Goal: Navigation & Orientation: Find specific page/section

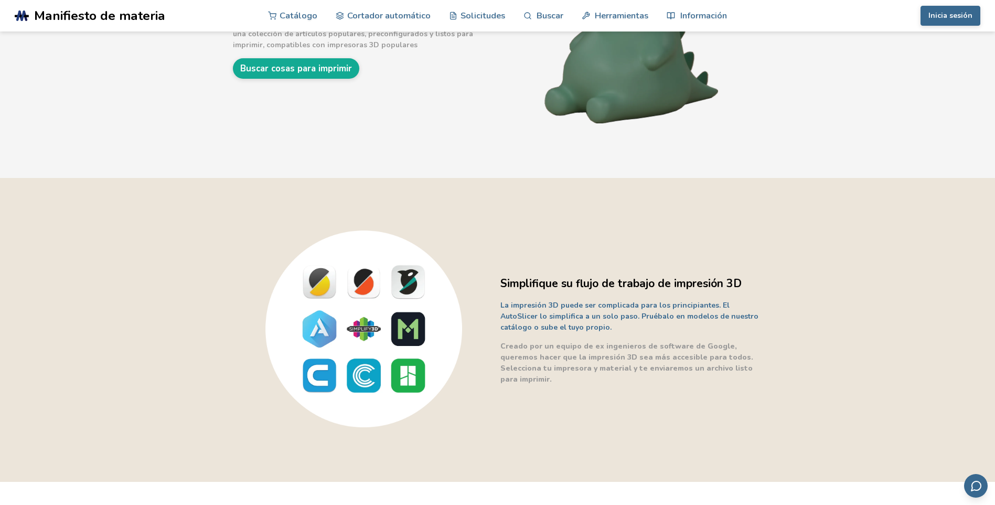
scroll to position [105, 0]
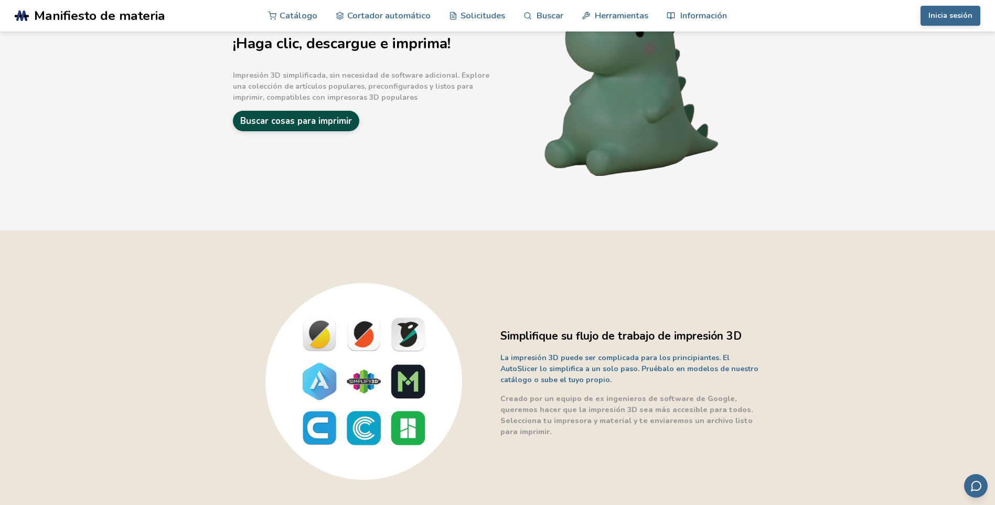
click at [290, 117] on link "Buscar cosas para imprimir" at bounding box center [296, 121] width 126 height 20
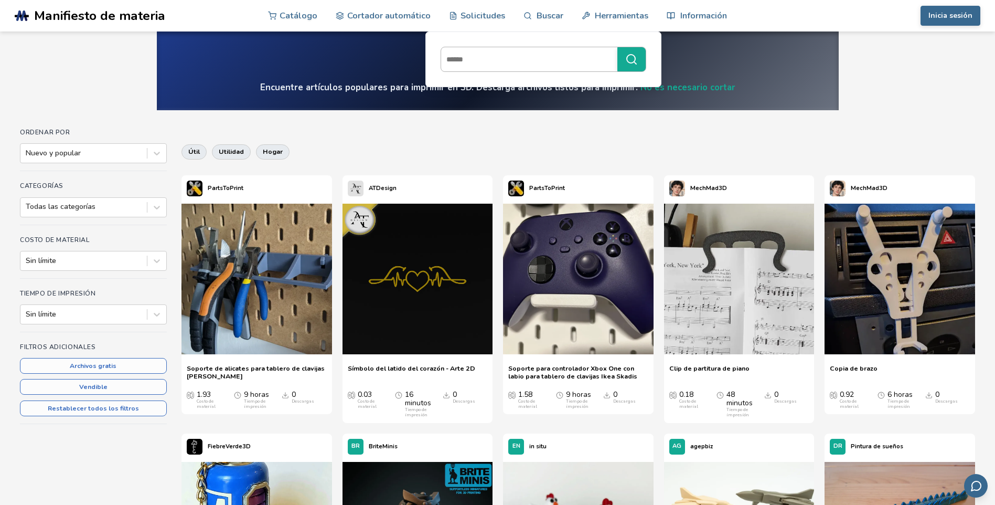
click at [516, 60] on input at bounding box center [526, 59] width 171 height 19
type input "*******"
click at [617, 47] on button "*******" at bounding box center [631, 59] width 28 height 24
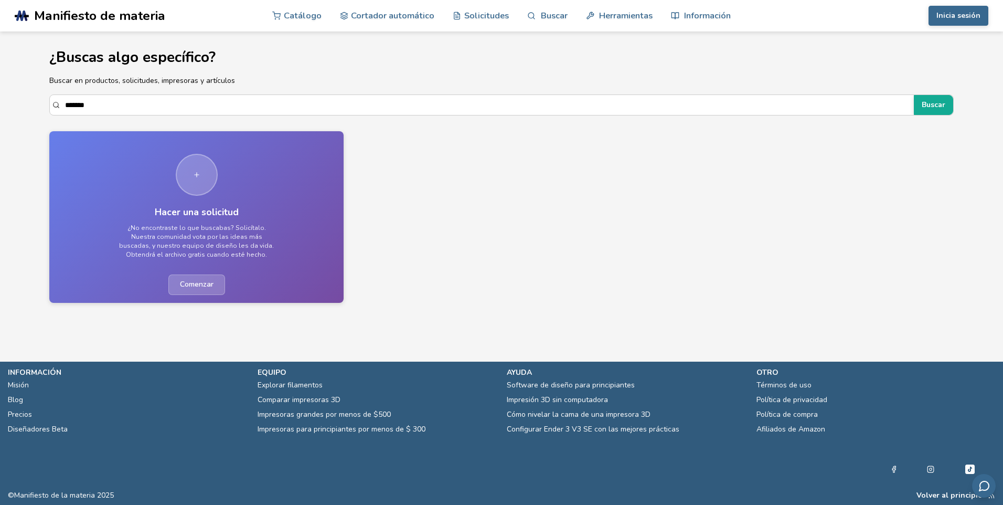
click at [80, 13] on span "Manifiesto de materia" at bounding box center [99, 15] width 131 height 15
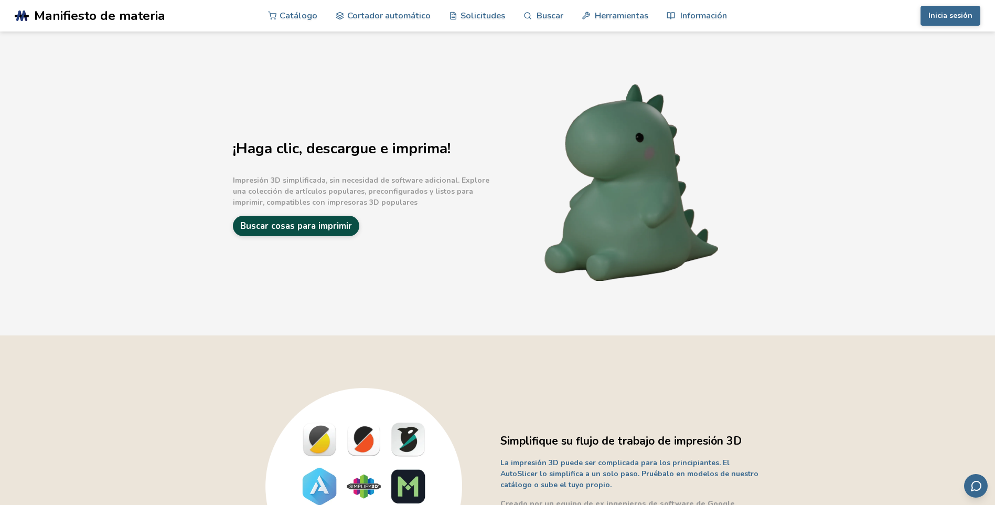
click at [276, 225] on link "Buscar cosas para imprimir" at bounding box center [296, 226] width 126 height 20
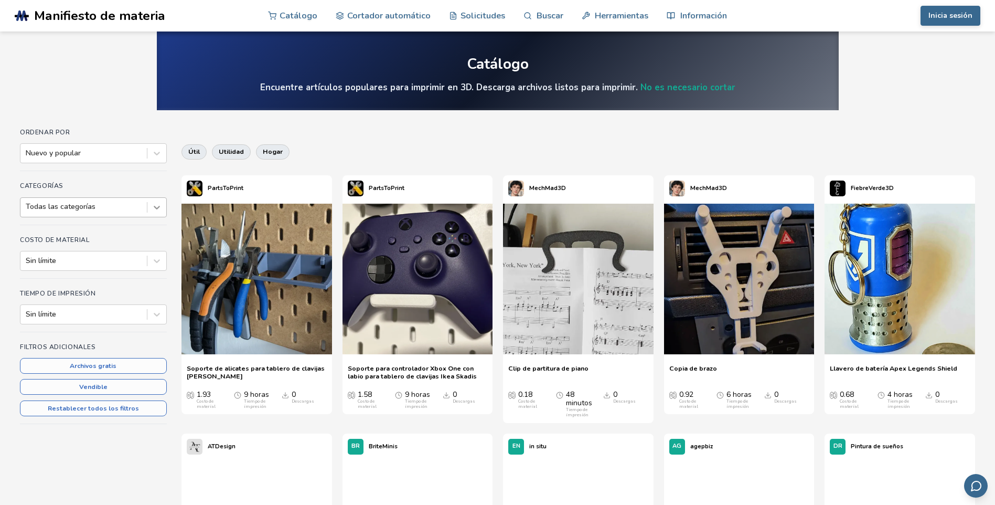
click at [155, 210] on icon at bounding box center [157, 207] width 10 height 10
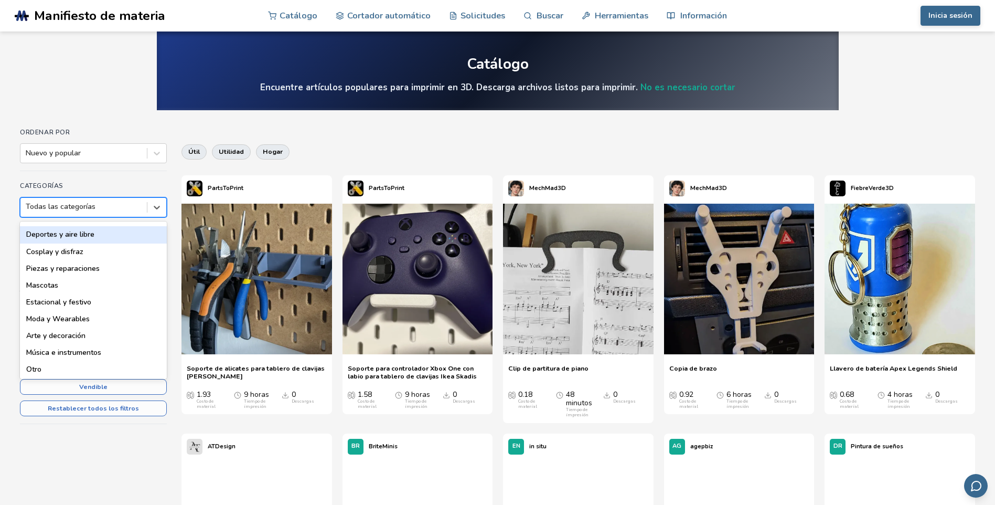
scroll to position [157, 0]
click at [68, 242] on div "Deportes y aire libre" at bounding box center [93, 234] width 147 height 17
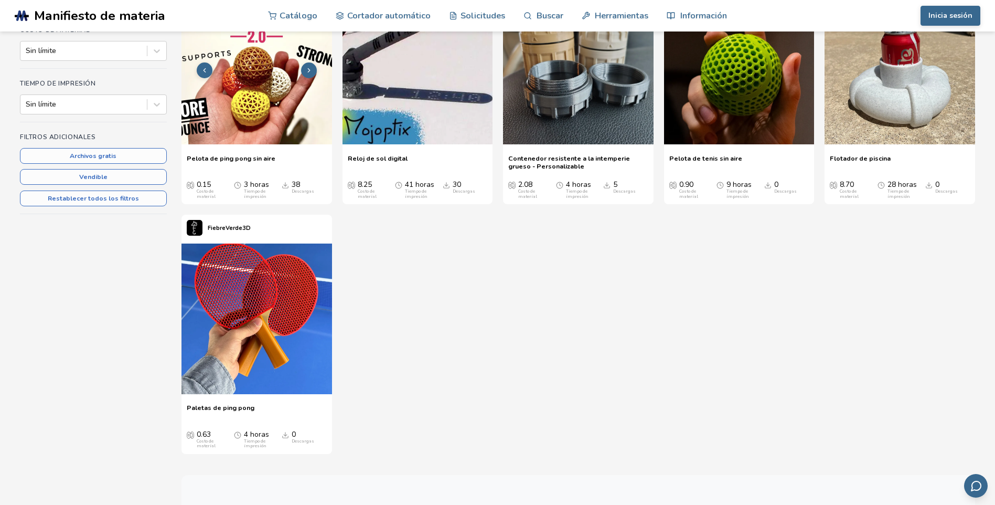
scroll to position [52, 0]
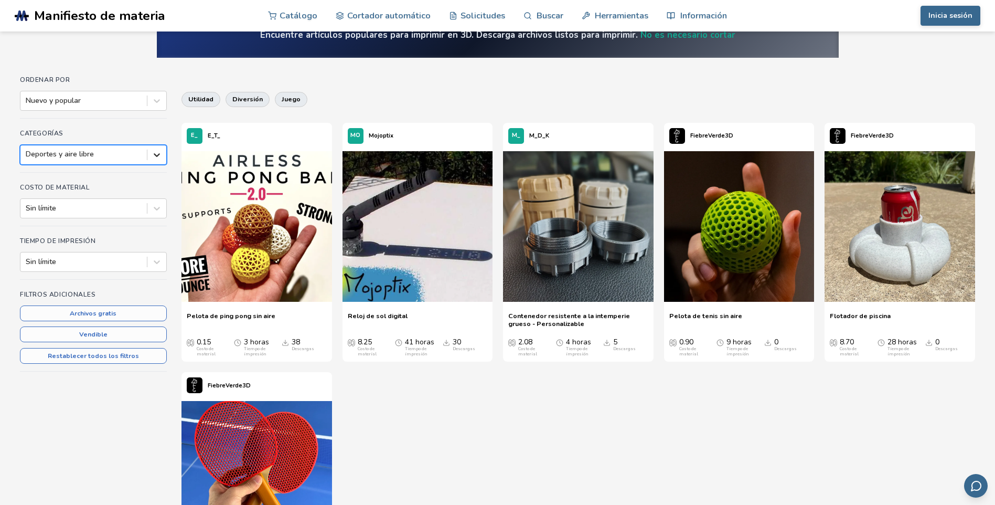
click at [156, 154] on icon at bounding box center [157, 155] width 10 height 10
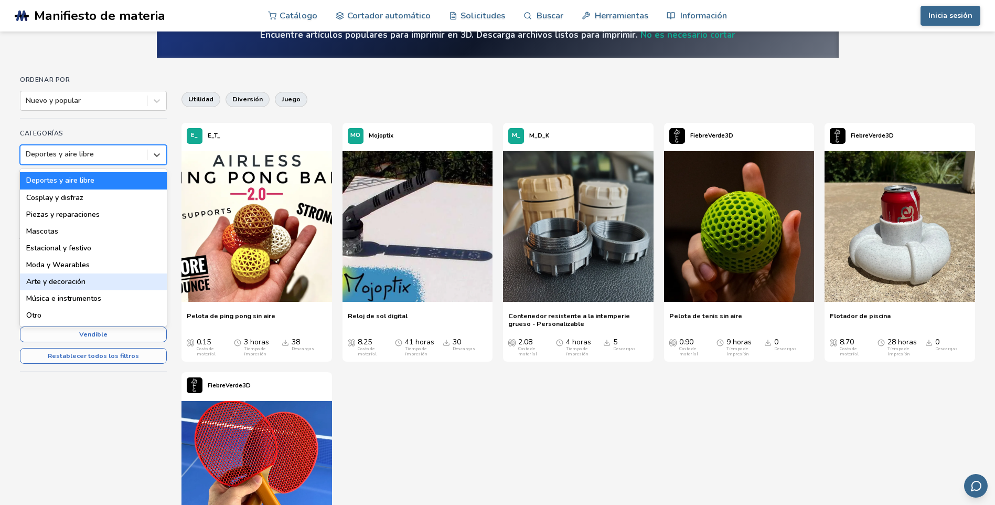
scroll to position [167, 0]
click at [56, 263] on div "Moda y Wearables" at bounding box center [93, 265] width 147 height 17
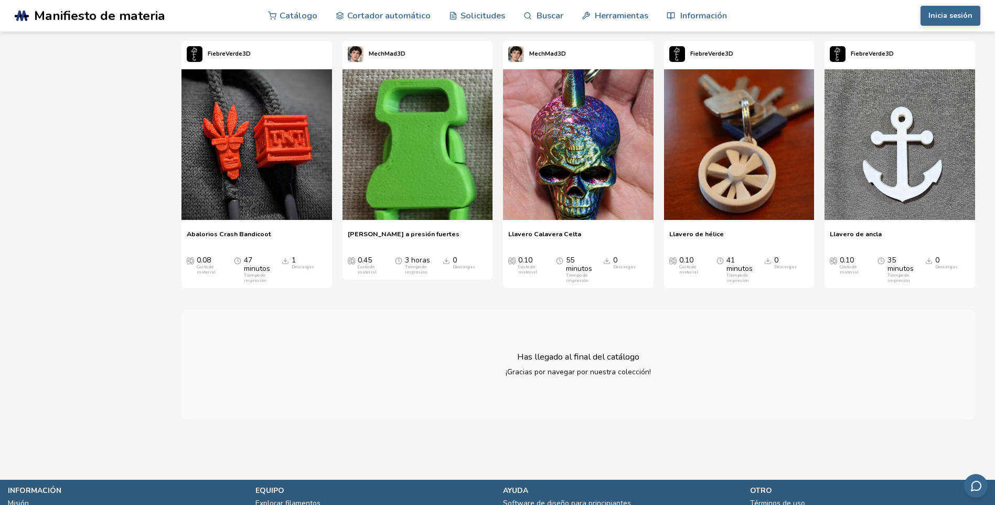
scroll to position [2107, 0]
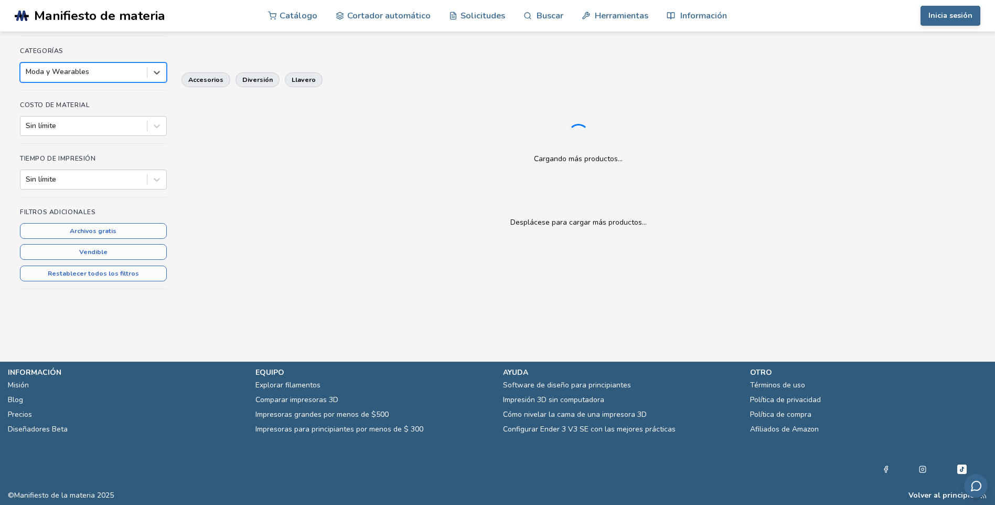
scroll to position [52, 0]
